Goal: Information Seeking & Learning: Check status

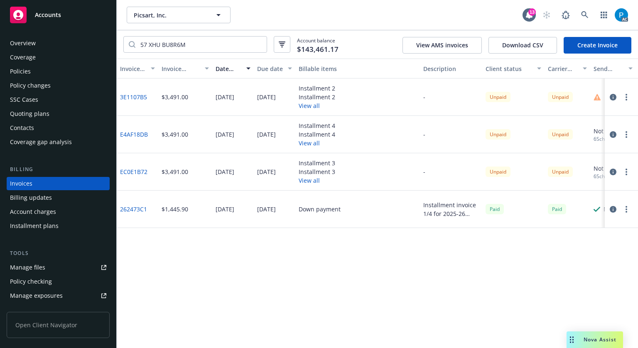
drag, startPoint x: 0, startPoint y: 0, endPoint x: 53, endPoint y: 15, distance: 55.1
click at [53, 15] on span "Accounts" at bounding box center [48, 15] width 26 height 7
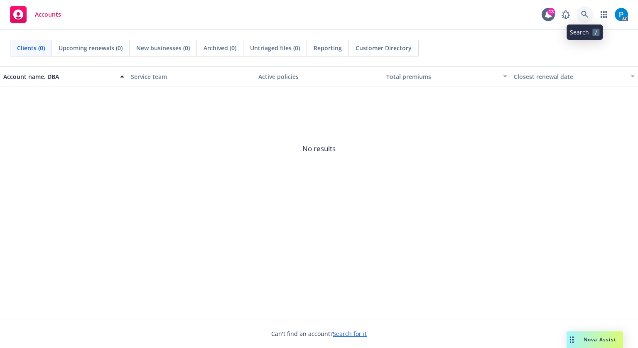
click at [581, 16] on icon at bounding box center [584, 14] width 7 height 7
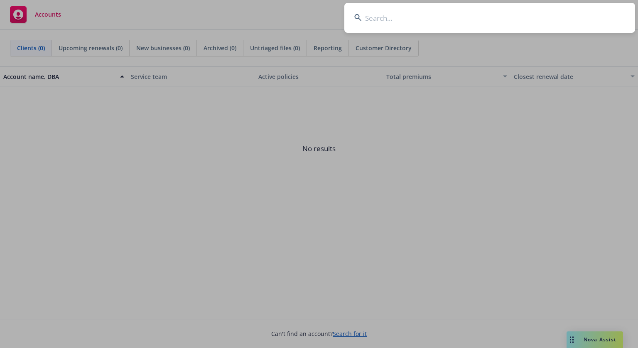
type input "G48850273 001"
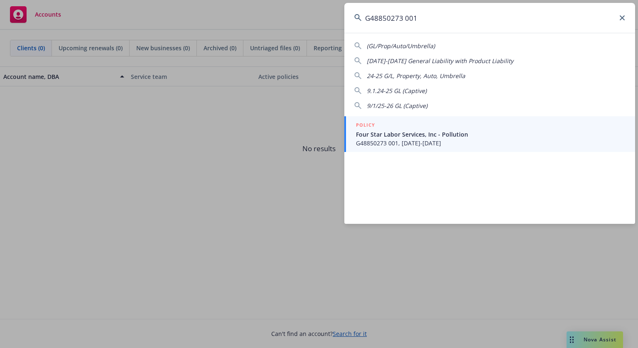
click at [400, 137] on span "Four Star Labor Services, Inc - Pollution" at bounding box center [490, 134] width 269 height 9
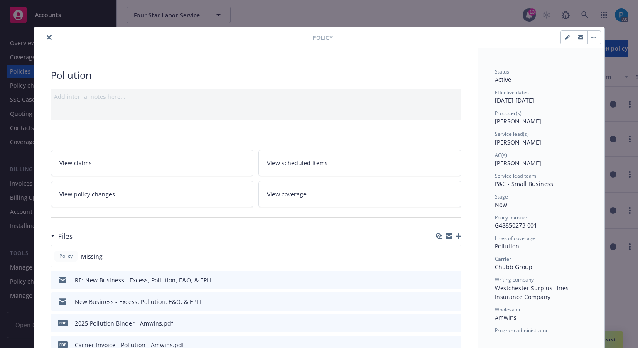
click at [47, 35] on icon "close" at bounding box center [49, 37] width 5 height 5
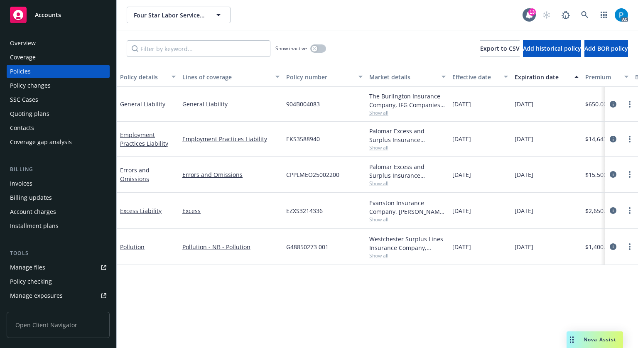
click at [32, 184] on div "Invoices" at bounding box center [21, 183] width 22 height 13
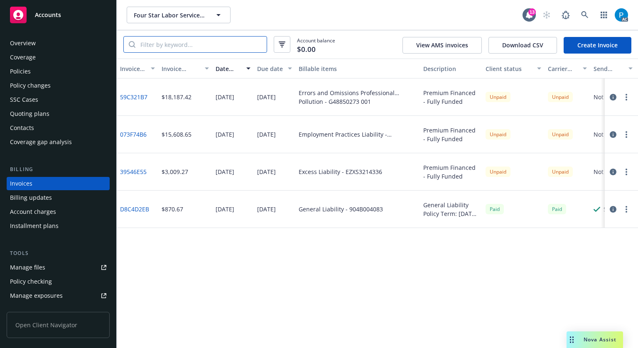
click at [181, 44] on input "search" at bounding box center [200, 45] width 131 height 16
paste input "G48850273 001"
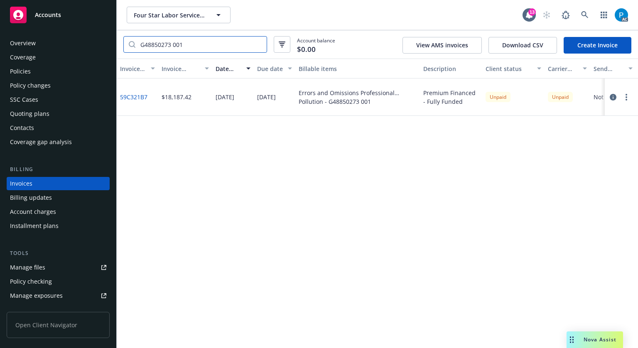
type input "G48850273 001"
click at [610, 100] on icon "button" at bounding box center [613, 97] width 7 height 7
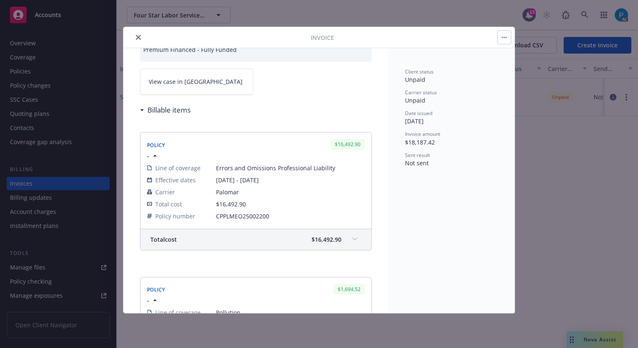
scroll to position [208, 0]
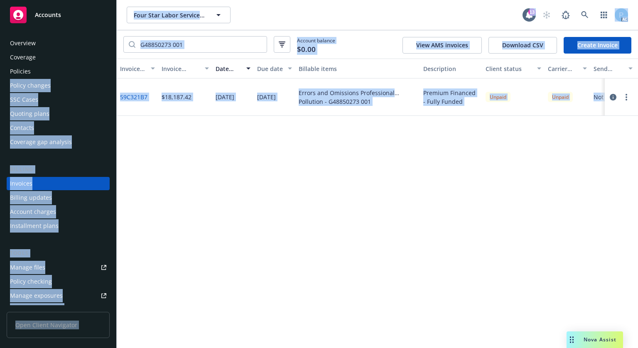
click at [49, 71] on div "Policies" at bounding box center [58, 71] width 96 height 13
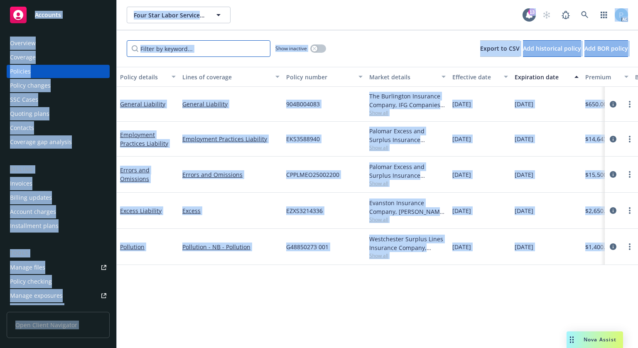
click at [218, 44] on input "Filter by keyword..." at bounding box center [199, 48] width 144 height 17
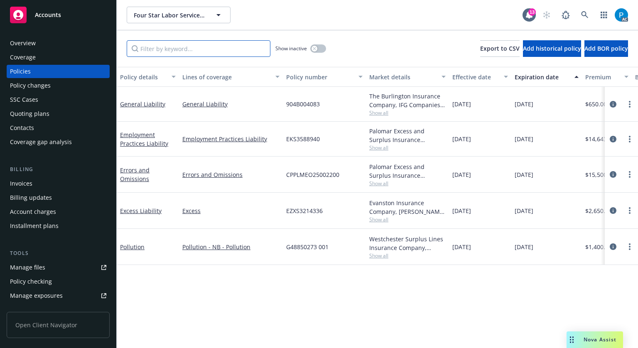
paste input "G48850273 001"
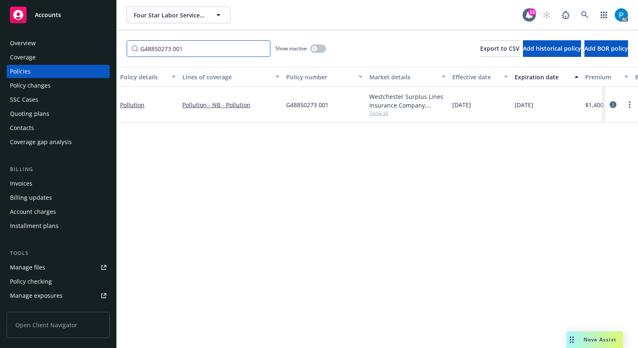
type input "G48850273 001"
click at [610, 103] on link "circleInformation" at bounding box center [613, 105] width 10 height 10
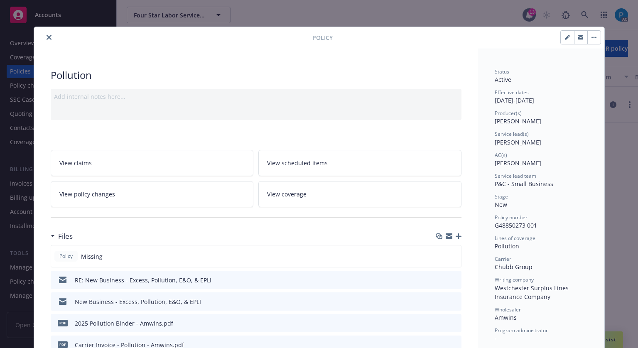
scroll to position [25, 0]
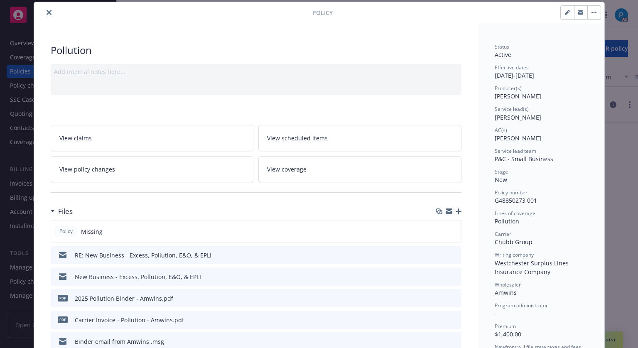
click at [47, 16] on button "close" at bounding box center [49, 12] width 10 height 10
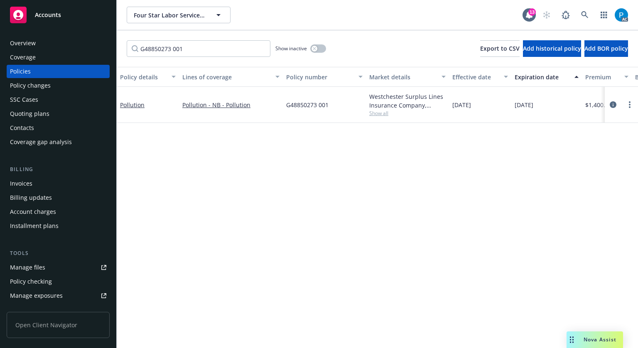
click at [47, 16] on span "Accounts" at bounding box center [48, 15] width 26 height 7
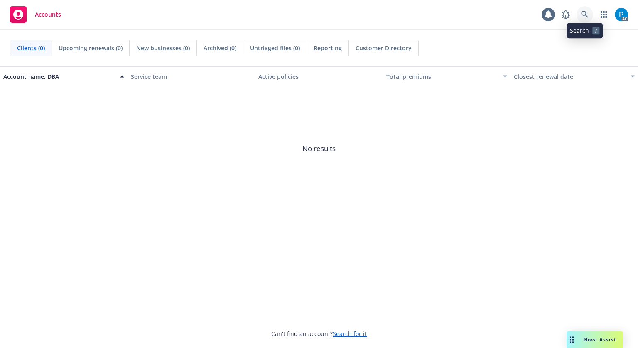
click at [588, 15] on icon at bounding box center [584, 14] width 7 height 7
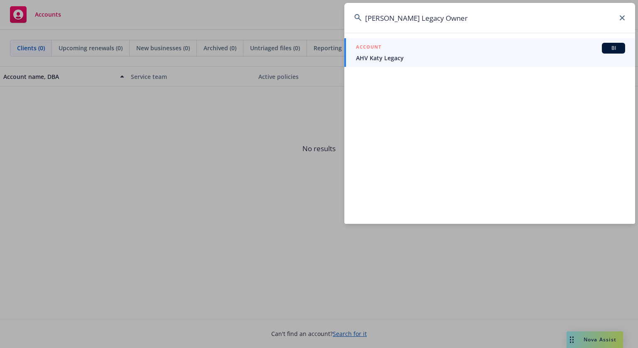
type input "[PERSON_NAME] Legacy Owner"
click at [423, 53] on div "ACCOUNT BI" at bounding box center [490, 48] width 269 height 11
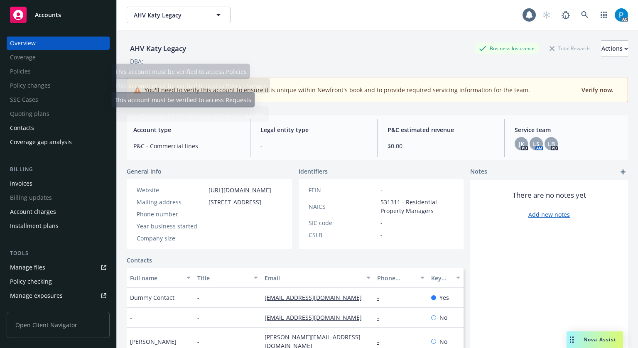
click at [22, 181] on div "Invoices" at bounding box center [21, 183] width 22 height 13
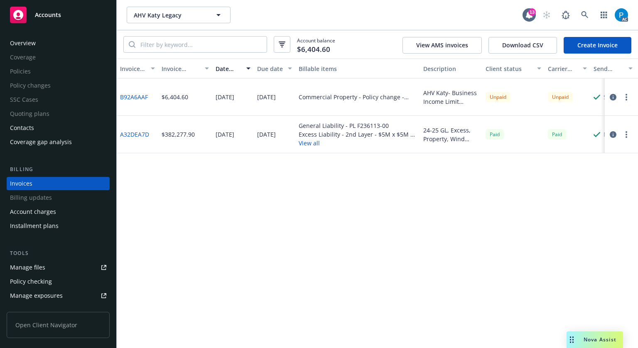
click at [611, 98] on icon "button" at bounding box center [613, 97] width 7 height 7
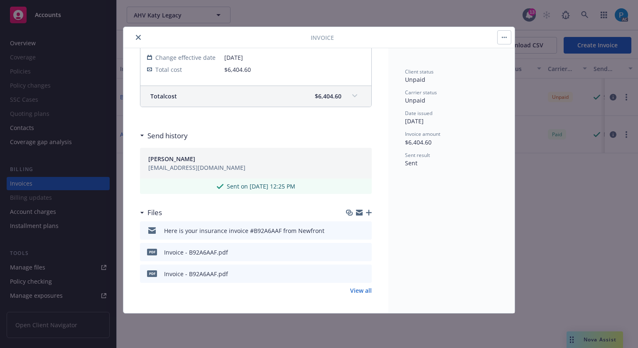
scroll to position [194, 0]
click at [329, 101] on div "Total cost $6,404.60" at bounding box center [255, 95] width 231 height 21
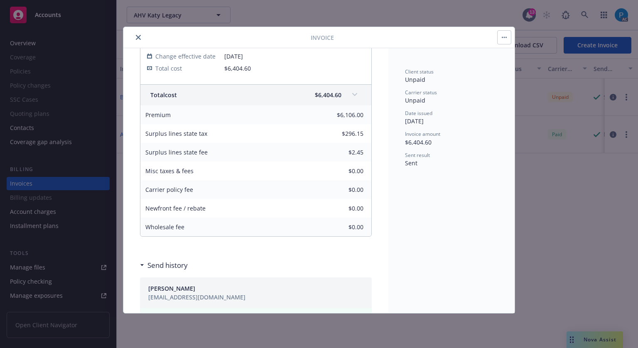
click at [140, 38] on icon "close" at bounding box center [138, 37] width 5 height 5
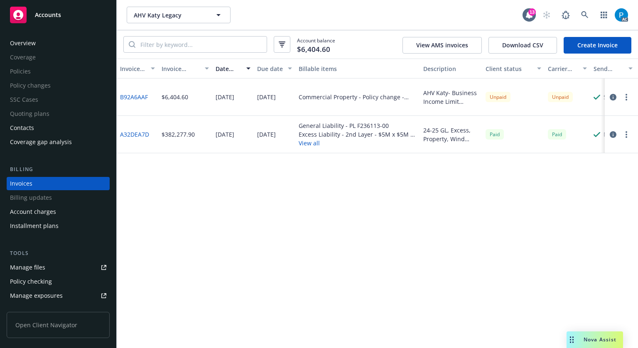
click at [79, 18] on div "Accounts" at bounding box center [58, 15] width 96 height 17
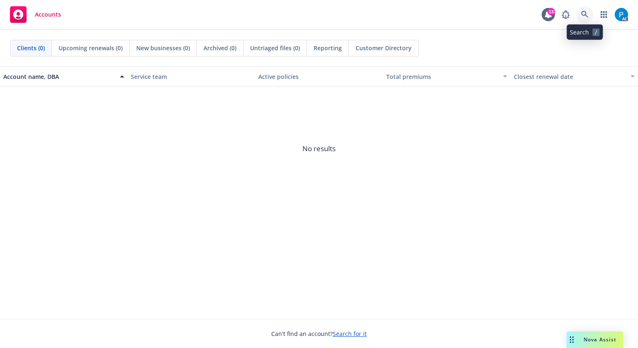
click at [581, 10] on link at bounding box center [584, 14] width 17 height 17
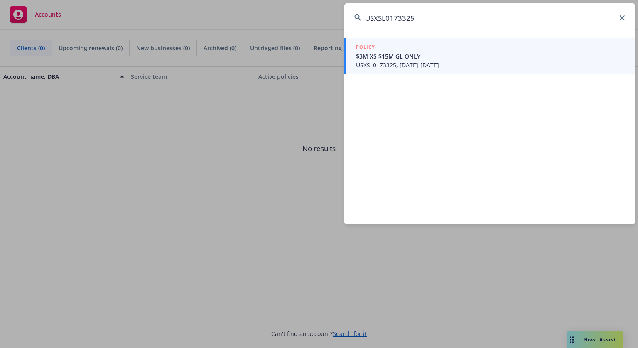
type input "USXSL0173325"
click at [434, 57] on span "$3M XS $15M GL ONLY" at bounding box center [490, 56] width 269 height 9
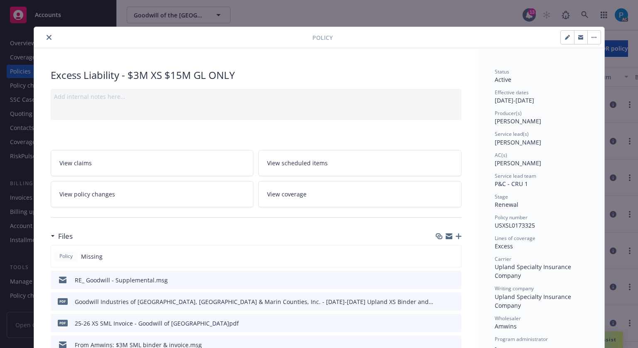
click at [39, 36] on div at bounding box center [174, 37] width 275 height 10
click at [47, 36] on icon "close" at bounding box center [49, 37] width 5 height 5
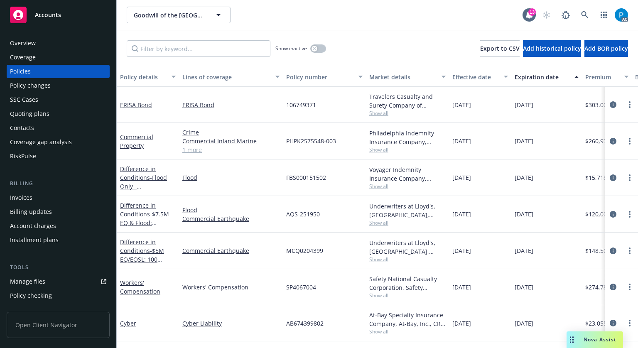
click at [45, 196] on div "Invoices" at bounding box center [58, 197] width 96 height 13
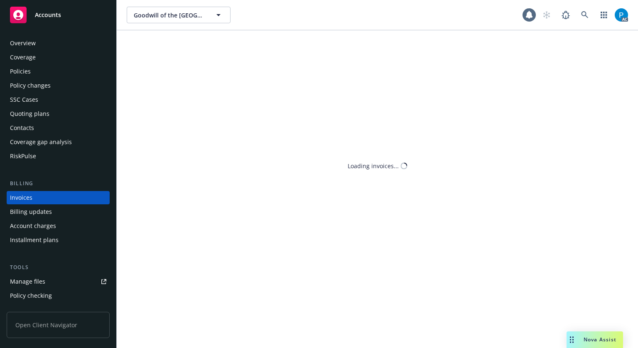
scroll to position [10, 0]
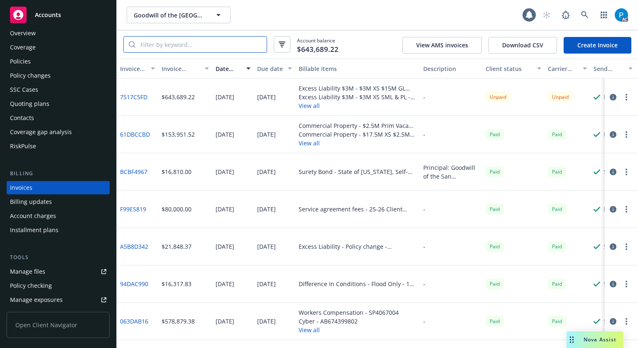
click at [183, 48] on input "search" at bounding box center [200, 45] width 131 height 16
paste input "USXSL0173325"
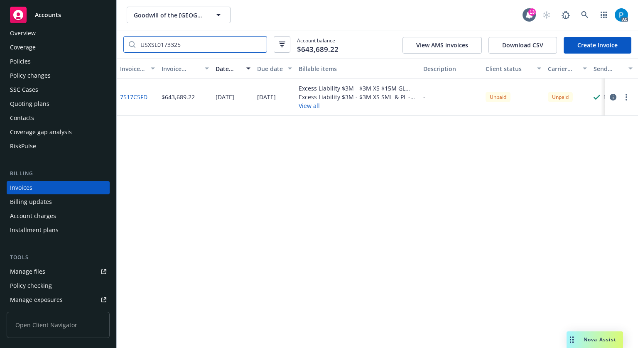
type input "USXSL0173325"
click at [54, 25] on link "Accounts" at bounding box center [58, 14] width 103 height 23
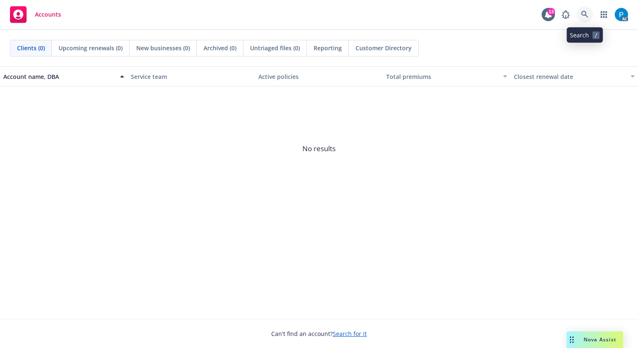
click at [583, 10] on link at bounding box center [584, 14] width 17 height 17
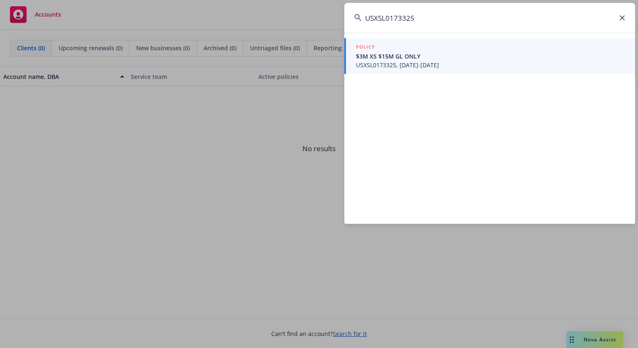
type input "USXSL0173325"
click at [379, 56] on span "$3M XS $15M GL ONLY" at bounding box center [490, 56] width 269 height 9
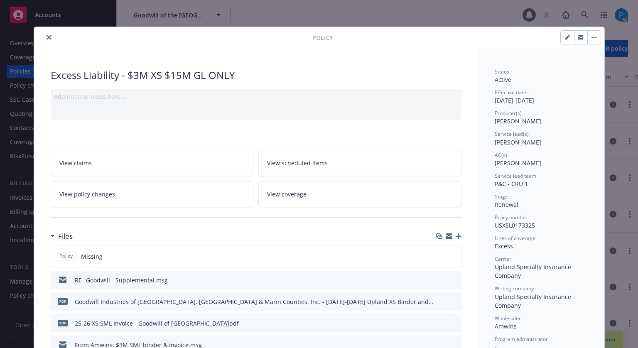
scroll to position [25, 0]
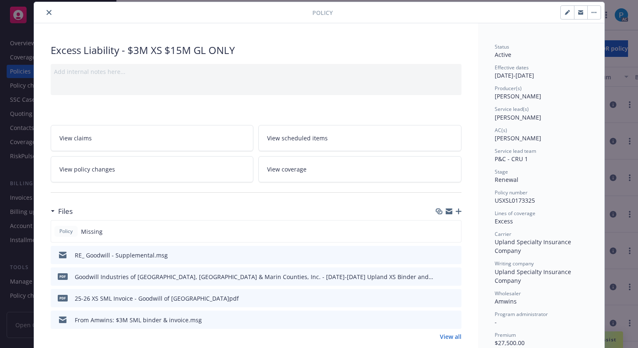
click at [47, 11] on icon "close" at bounding box center [49, 12] width 5 height 5
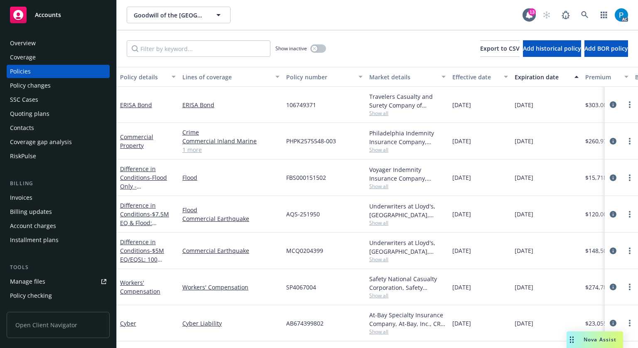
click at [43, 205] on div "Billing updates" at bounding box center [58, 211] width 103 height 13
click at [42, 196] on div "Invoices" at bounding box center [58, 197] width 96 height 13
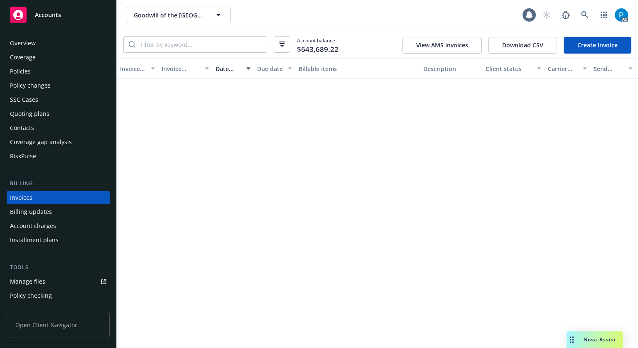
scroll to position [10, 0]
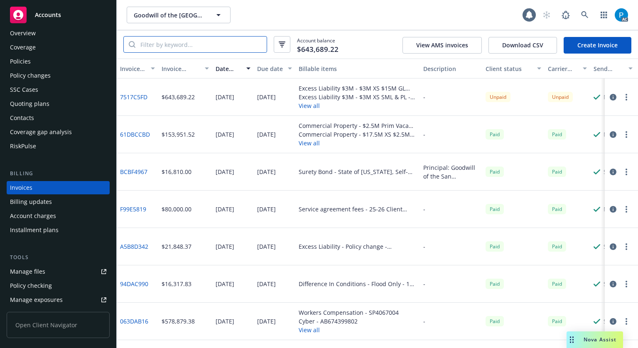
click at [196, 43] on input "search" at bounding box center [200, 45] width 131 height 16
click at [205, 47] on input "search" at bounding box center [200, 45] width 131 height 16
paste input "USXSL0173325"
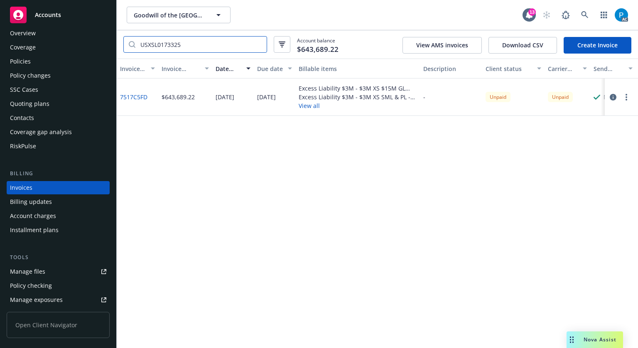
type input "USXSL0173325"
click at [35, 56] on div "Policies" at bounding box center [58, 61] width 96 height 13
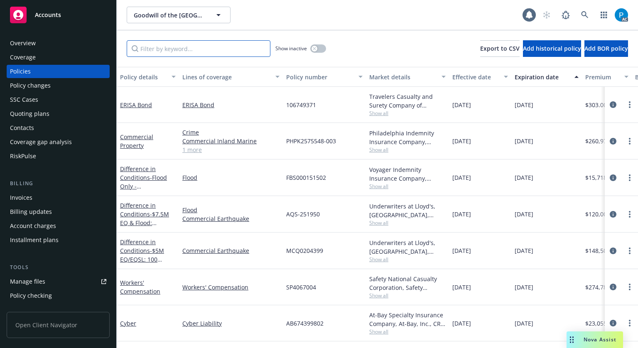
click at [196, 50] on input "Filter by keyword..." at bounding box center [199, 48] width 144 height 17
paste input "USXSL0173325"
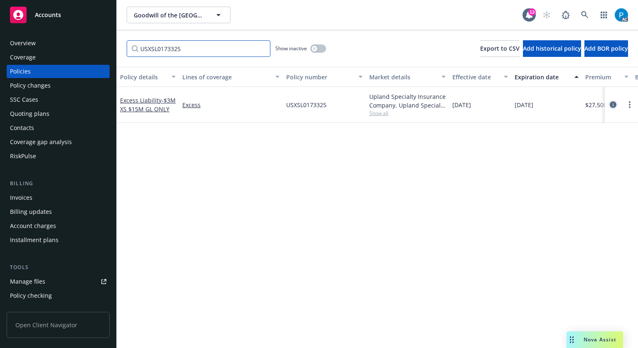
type input "USXSL0173325"
click at [610, 104] on icon "circleInformation" at bounding box center [613, 104] width 7 height 7
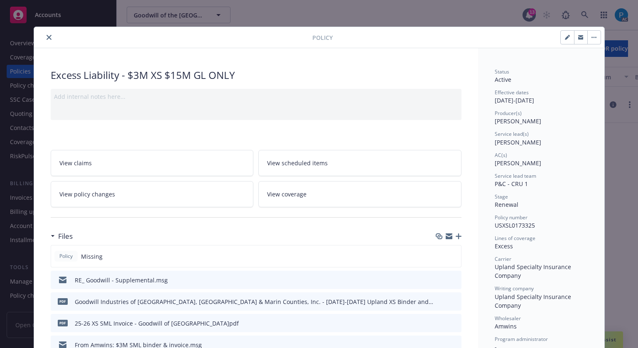
scroll to position [25, 0]
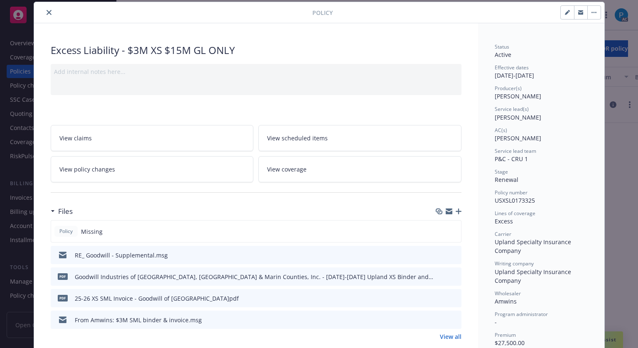
click at [47, 15] on icon "close" at bounding box center [49, 12] width 5 height 5
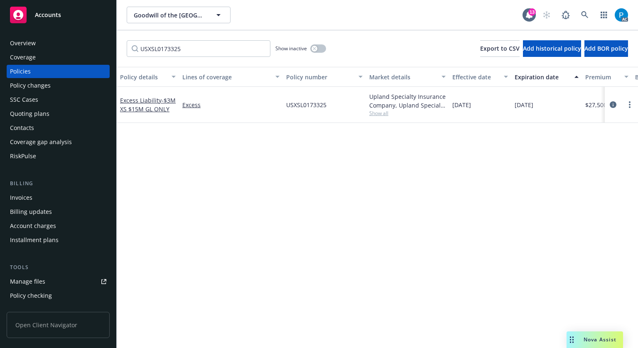
click at [45, 15] on span "Accounts" at bounding box center [48, 15] width 26 height 7
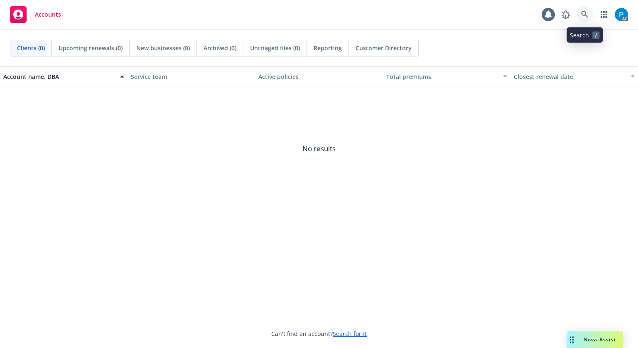
click at [583, 10] on link at bounding box center [584, 14] width 17 height 17
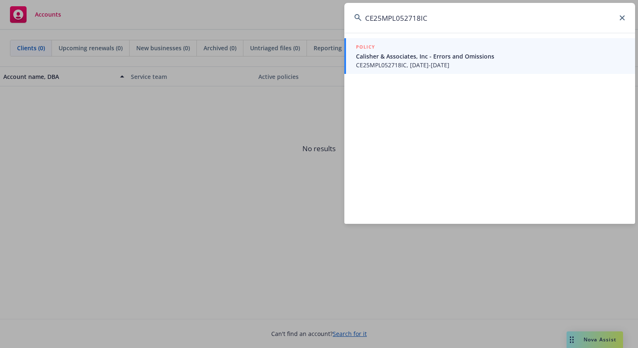
type input "CE25MPL052718IC"
click at [437, 59] on span "Calisher & Associates, Inc - Errors and Omissions" at bounding box center [490, 56] width 269 height 9
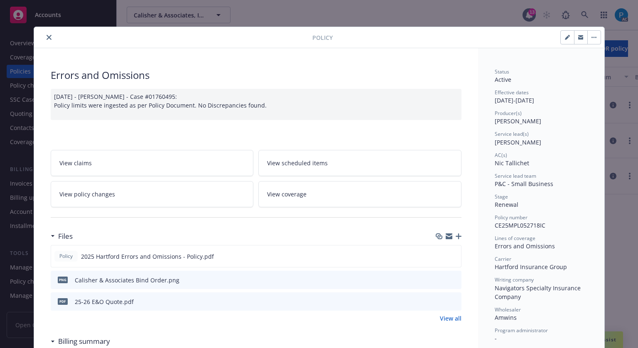
click at [46, 42] on button "close" at bounding box center [49, 37] width 10 height 10
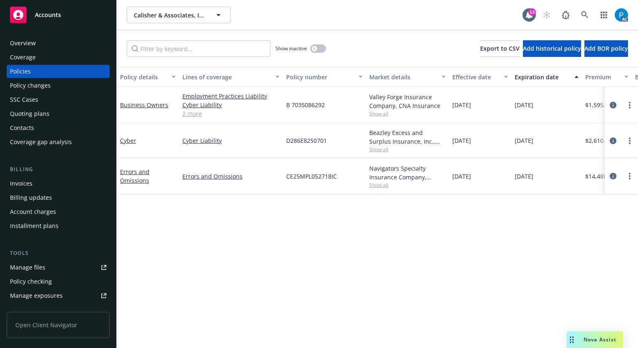
click at [44, 181] on div "Invoices" at bounding box center [58, 183] width 96 height 13
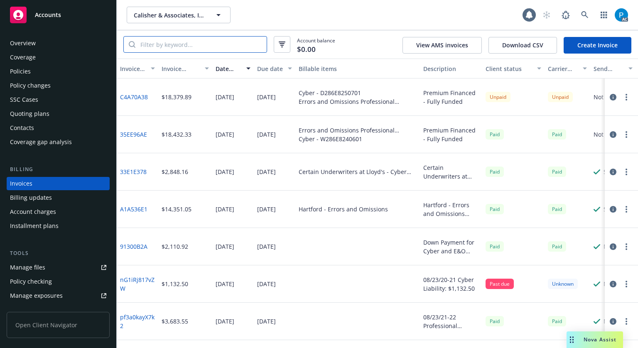
click at [174, 44] on input "search" at bounding box center [200, 45] width 131 height 16
paste input "CE25MPL052718IC"
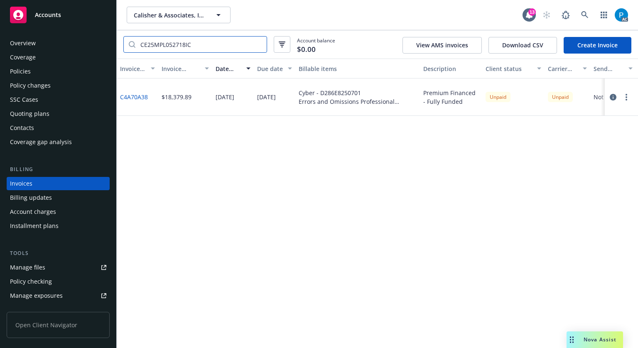
type input "CE25MPL052718IC"
click at [72, 15] on div "Accounts" at bounding box center [58, 15] width 96 height 17
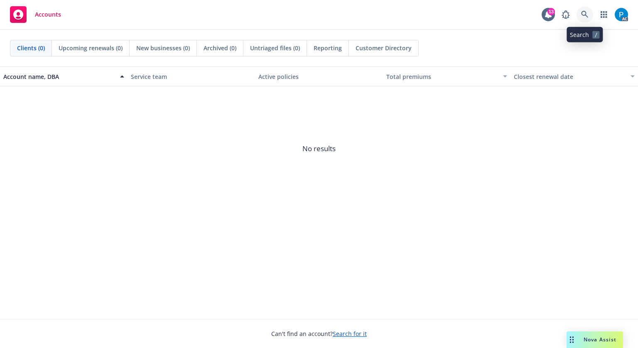
click at [587, 10] on link at bounding box center [584, 14] width 17 height 17
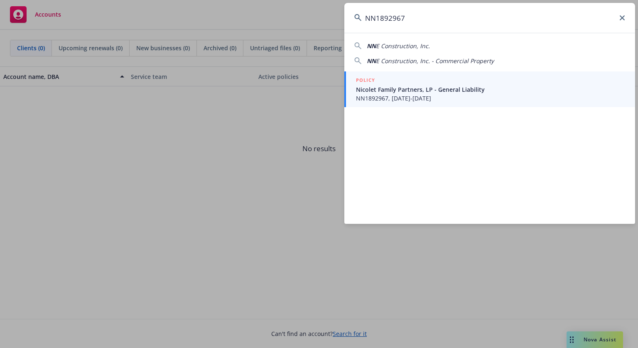
type input "NN1892967"
click at [414, 76] on div "POLICY" at bounding box center [490, 80] width 269 height 9
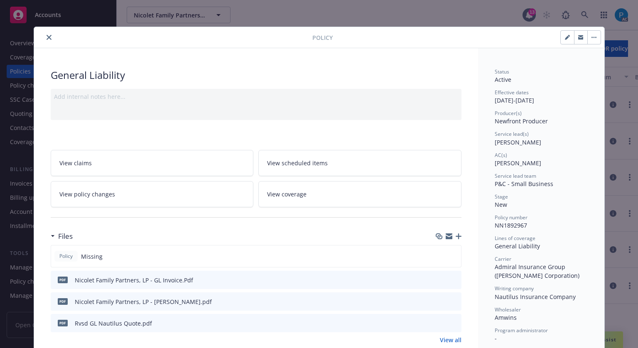
click at [47, 38] on icon "close" at bounding box center [49, 37] width 5 height 5
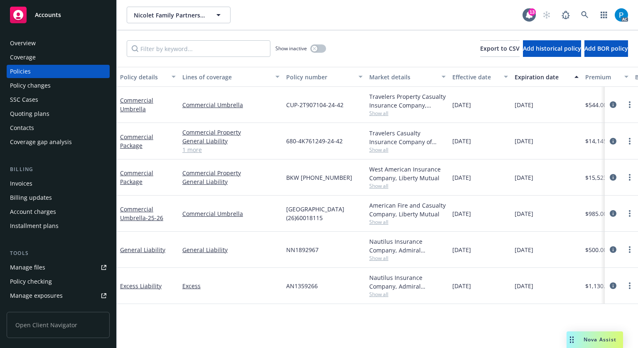
click at [34, 186] on div "Invoices" at bounding box center [58, 183] width 96 height 13
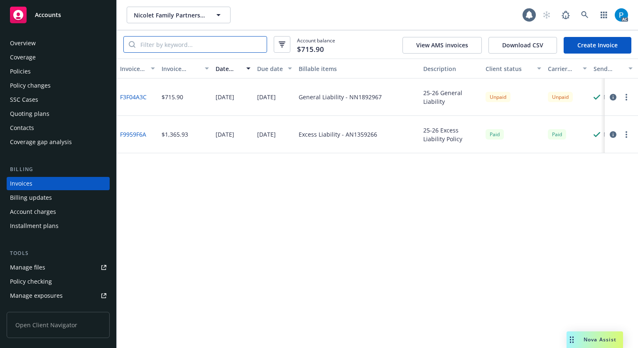
click at [190, 44] on input "search" at bounding box center [200, 45] width 131 height 16
paste input "NN1892967"
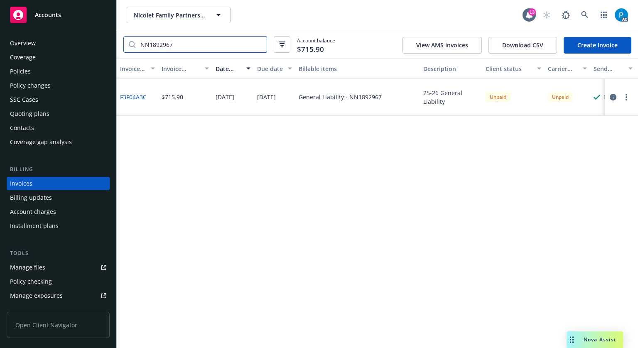
type input "NN1892967"
click at [77, 11] on div "Accounts" at bounding box center [58, 15] width 96 height 17
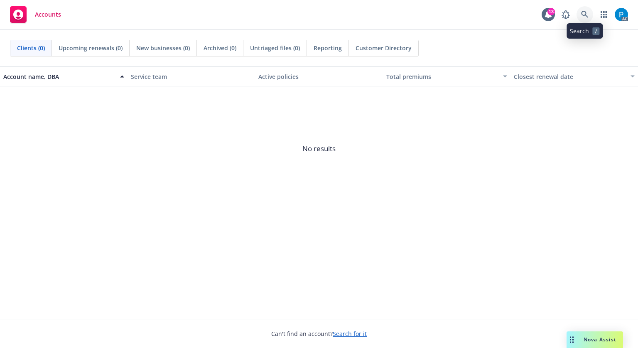
click at [582, 15] on icon at bounding box center [584, 14] width 7 height 7
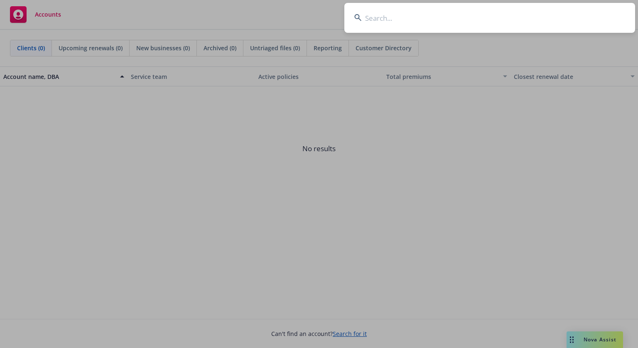
click at [474, 11] on input at bounding box center [489, 18] width 291 height 30
paste input "57 UUN BA8965"
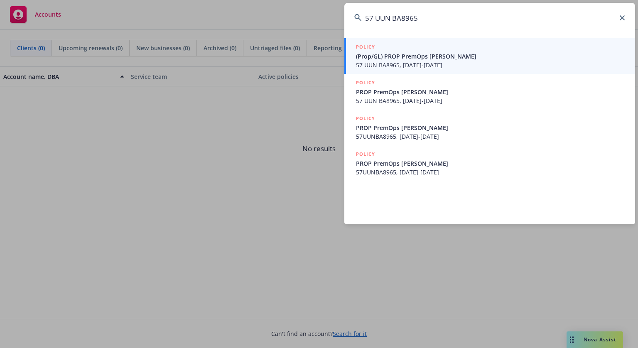
click at [377, 20] on input "57 UUN BA8965" at bounding box center [489, 18] width 291 height 30
type input "57 UUN BA8965"
click at [404, 54] on span "(Prop/GL) PROP PremOps [PERSON_NAME]" at bounding box center [490, 56] width 269 height 9
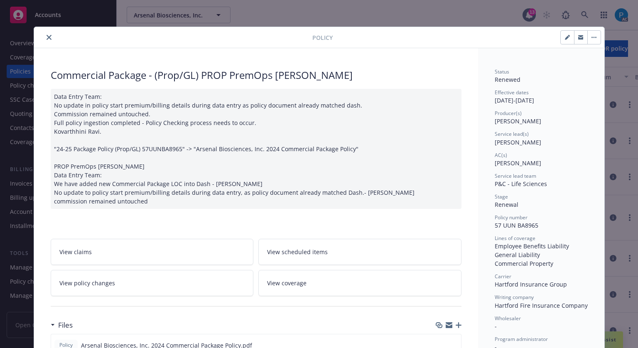
click at [47, 37] on icon "close" at bounding box center [49, 37] width 5 height 5
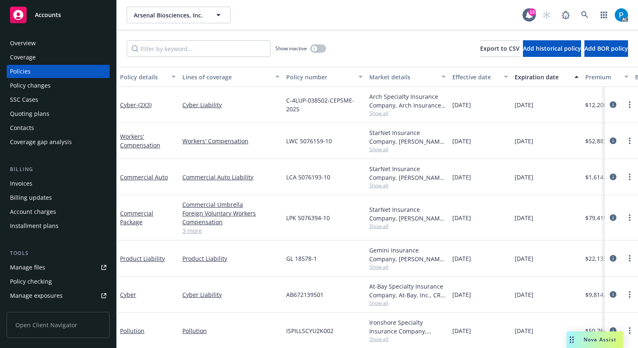
click at [44, 181] on div "Invoices" at bounding box center [58, 183] width 96 height 13
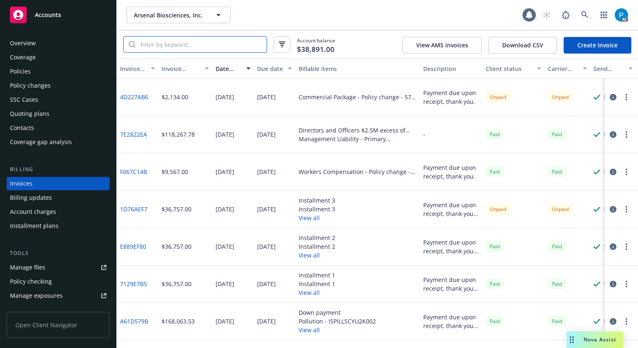
click at [187, 44] on input "search" at bounding box center [200, 45] width 131 height 16
paste input "57 UUN BA8965"
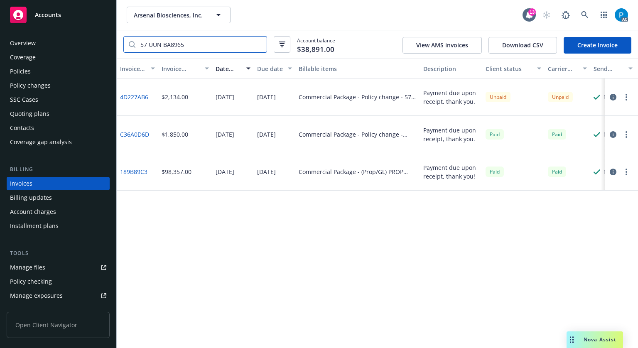
type input "57 UUN BA8965"
